Goal: Find specific page/section: Find specific page/section

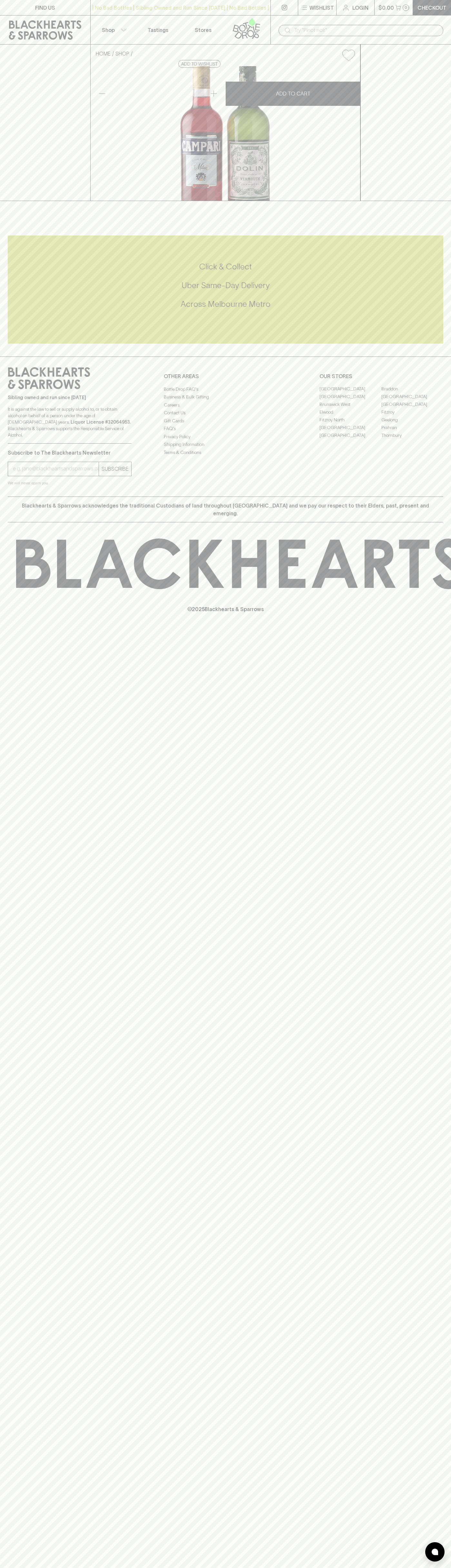
click at [364, 3] on link "Login" at bounding box center [355, 7] width 38 height 15
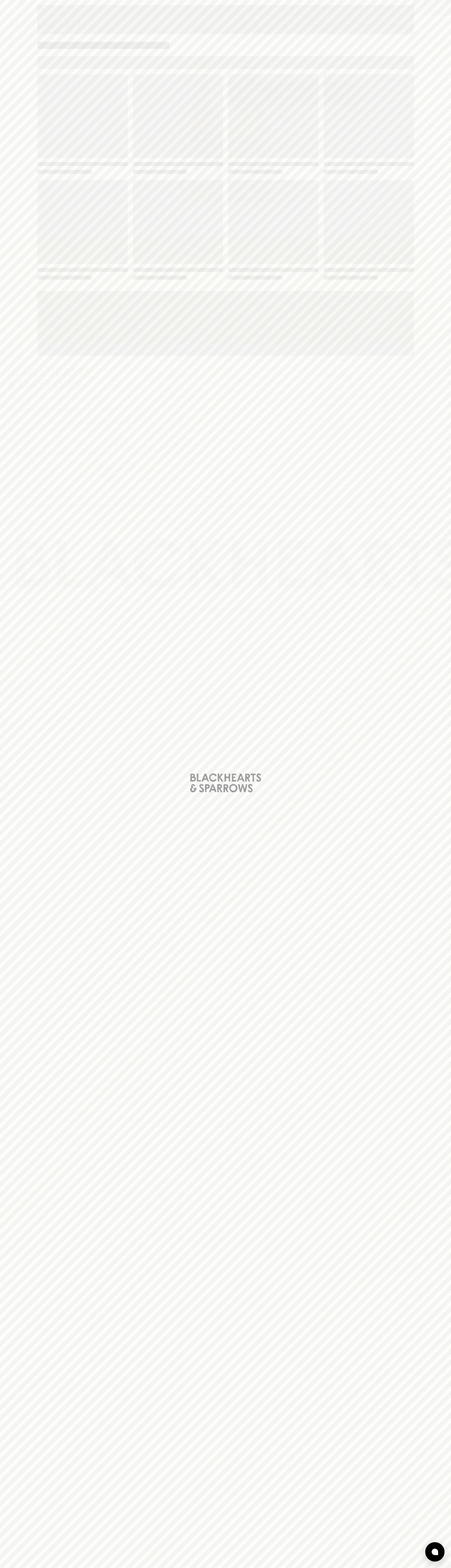
click at [446, 144] on div "Loading" at bounding box center [226, 784] width 451 height 1568
click at [372, 1567] on html "FIND US | No Bad Bottles | Sibling Owned and Run Since [DATE] | No Bad Bottles …" at bounding box center [226, 784] width 451 height 1568
click at [3, 334] on div "Loading" at bounding box center [226, 784] width 451 height 1568
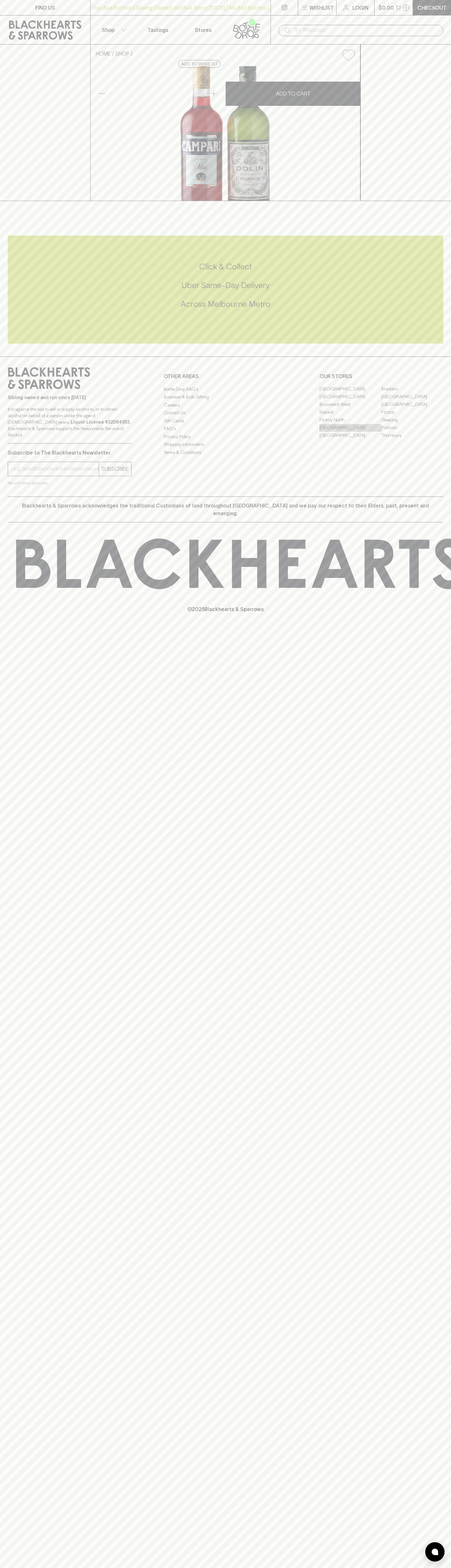
click at [350, 432] on link "[GEOGRAPHIC_DATA]" at bounding box center [350, 428] width 62 height 8
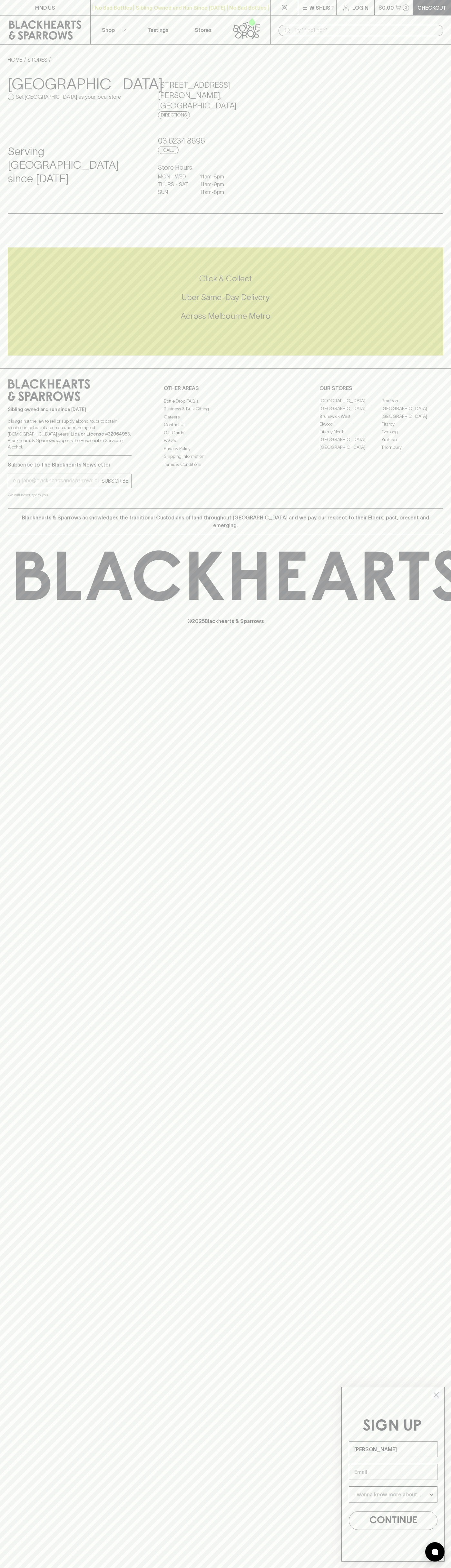
type input "John Smith"
